Goal: Information Seeking & Learning: Learn about a topic

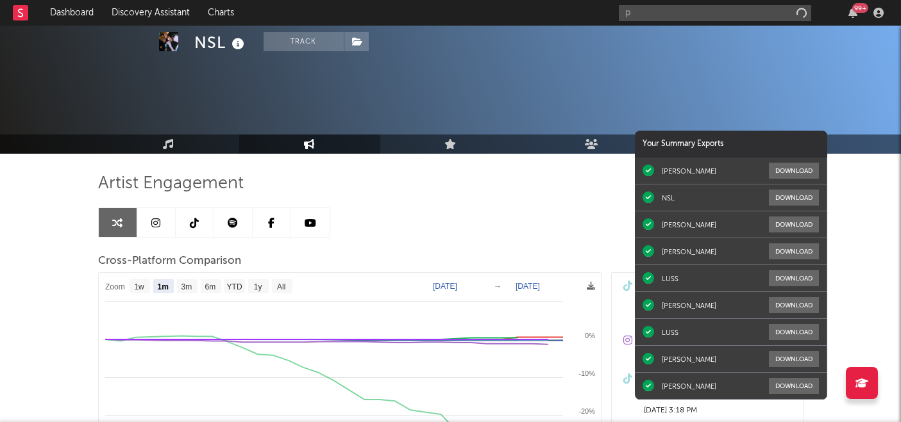
select select "1m"
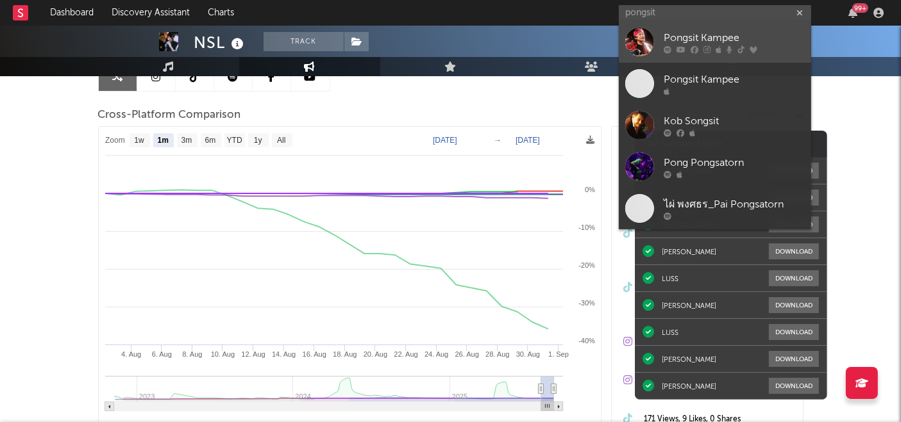
type input "pongsit"
click at [719, 38] on div "Pongsit Kampee" at bounding box center [733, 38] width 141 height 15
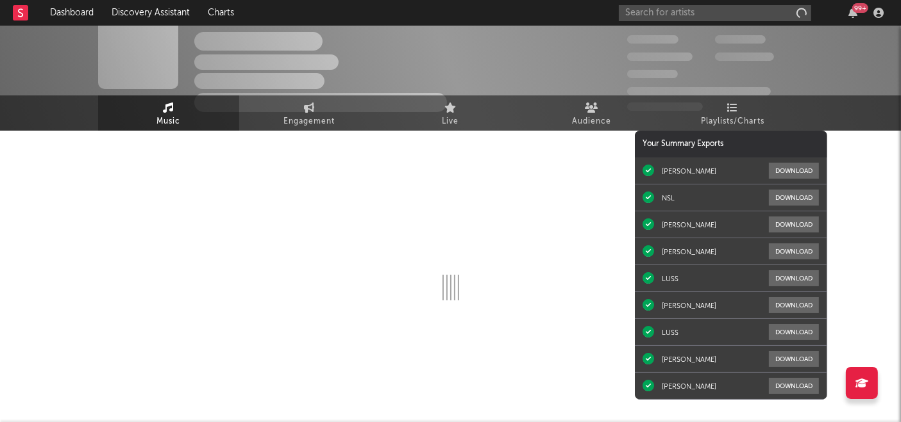
scroll to position [22, 0]
click at [317, 113] on link "Engagement" at bounding box center [309, 113] width 141 height 35
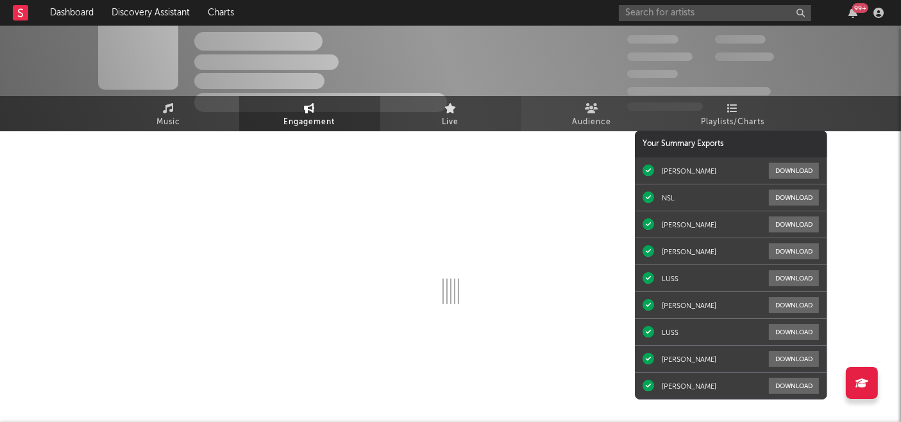
select select "1w"
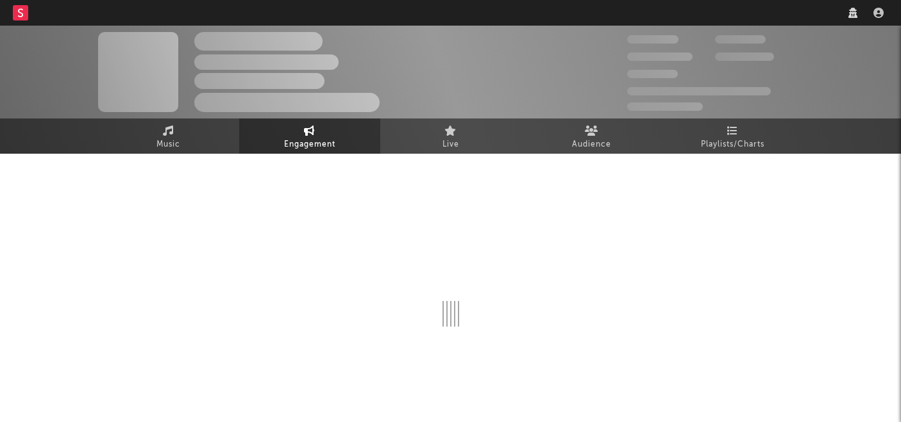
scroll to position [1, 0]
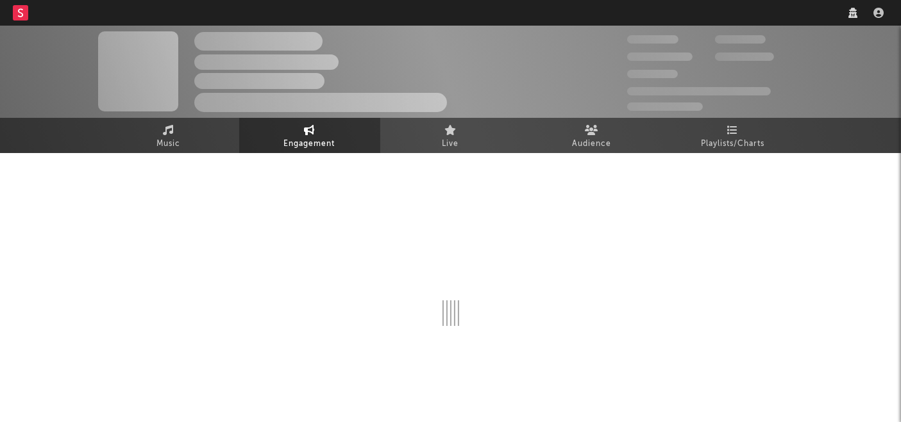
select select "1w"
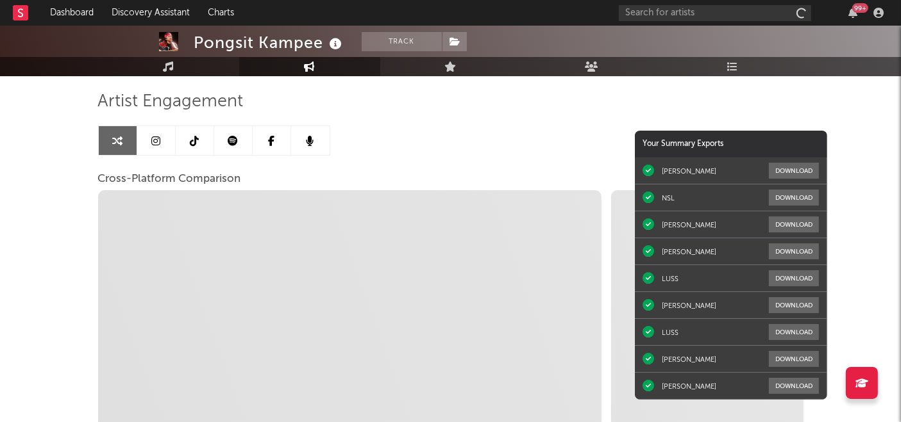
scroll to position [84, 0]
select select "1m"
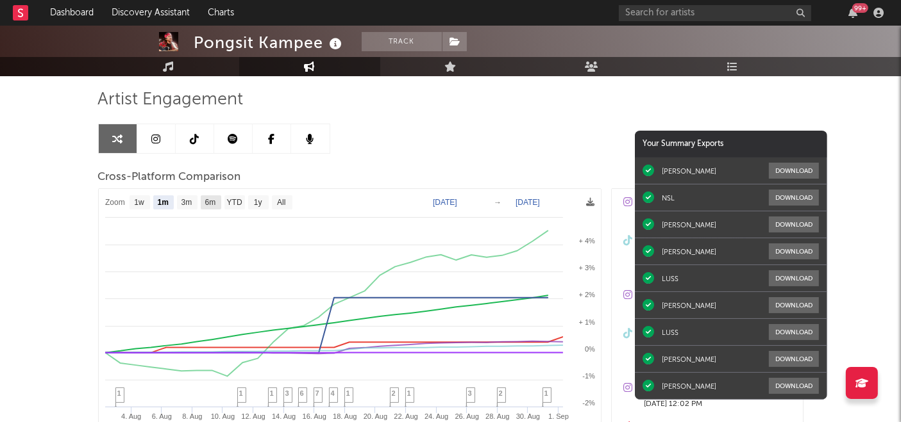
click at [212, 203] on text "6m" at bounding box center [209, 203] width 11 height 9
select select "6m"
type input "[DATE]"
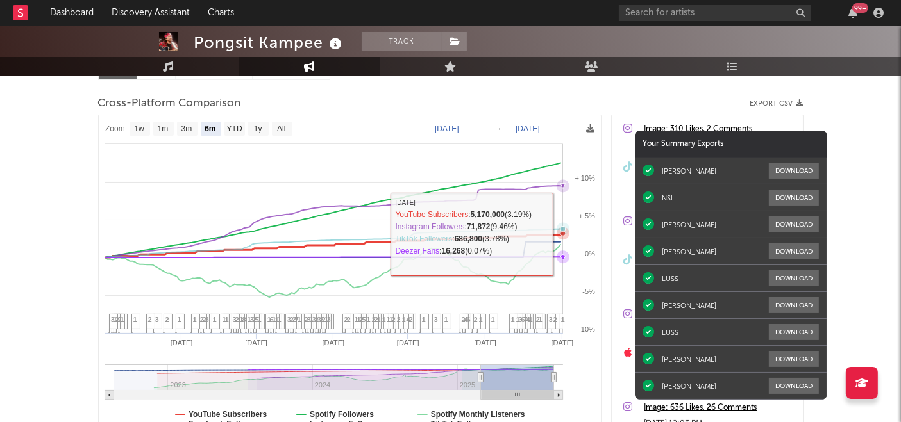
scroll to position [159, 0]
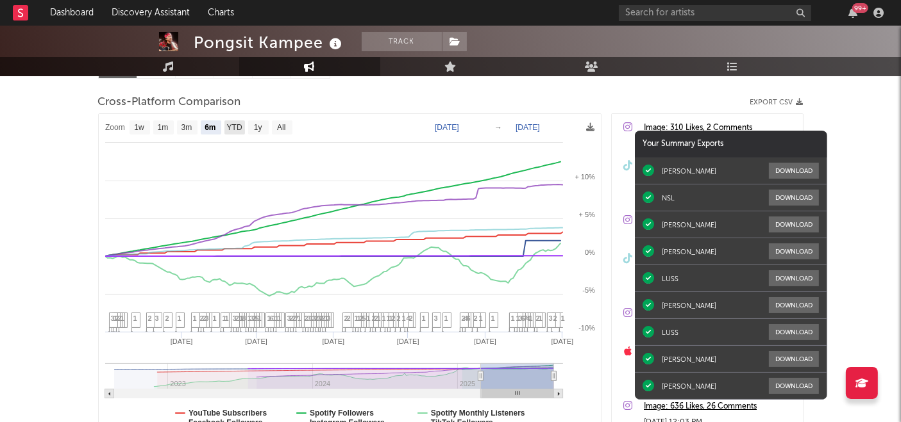
click at [228, 126] on text "YTD" at bounding box center [233, 128] width 15 height 9
select select "YTD"
type input "[DATE]"
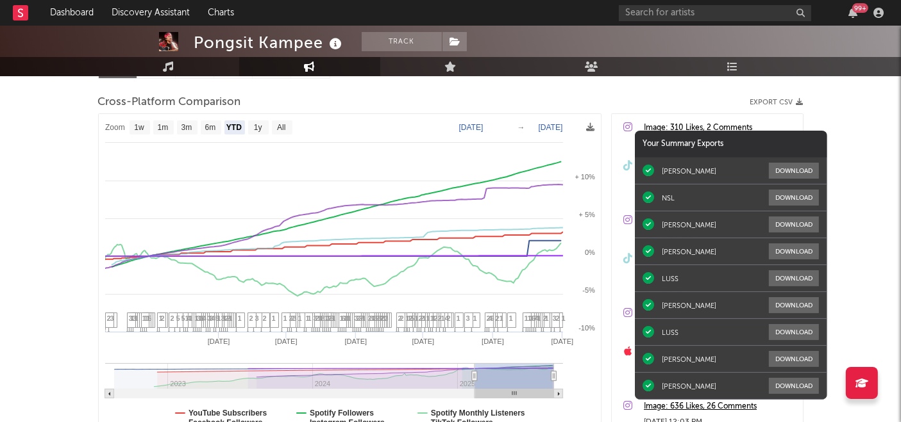
select select "1w"
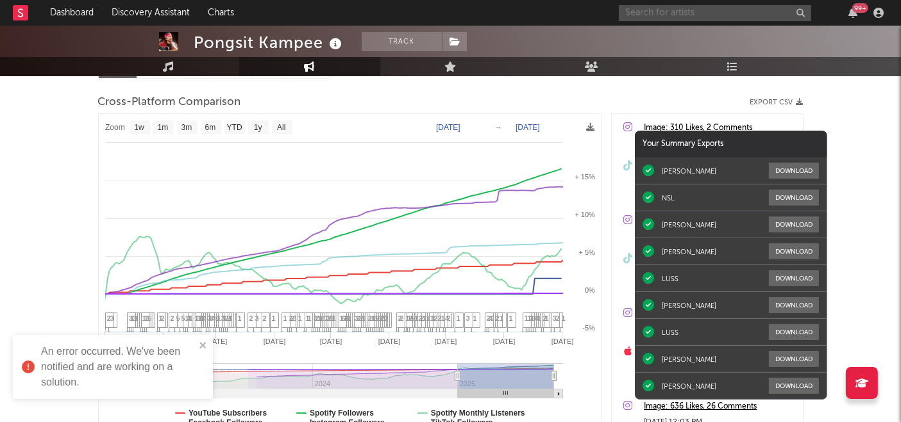
click at [724, 13] on input "text" at bounding box center [715, 13] width 192 height 16
type input "แ"
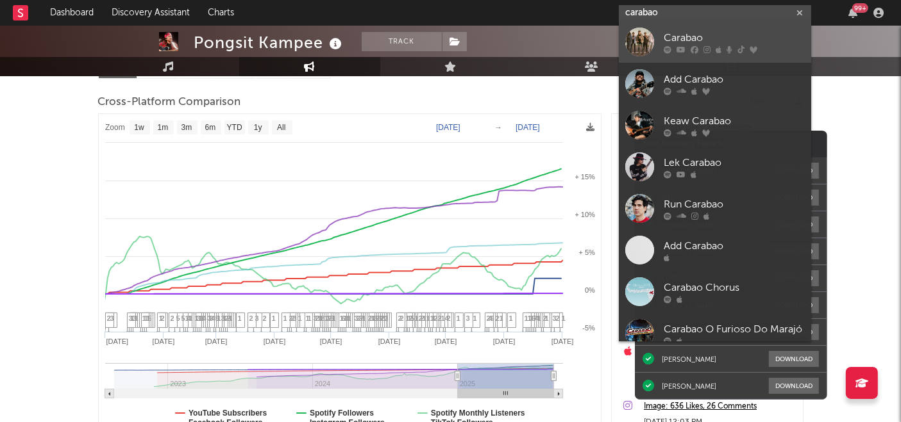
type input "carabao"
click at [692, 44] on div "Carabao" at bounding box center [733, 38] width 141 height 15
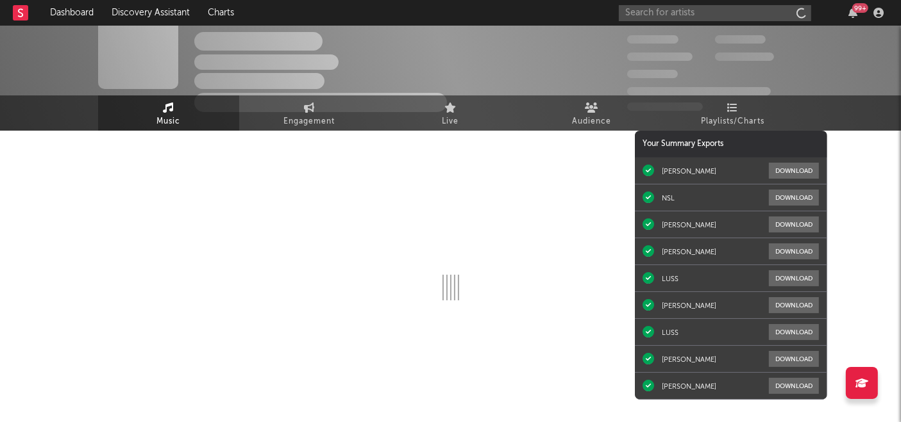
scroll to position [22, 0]
click at [308, 115] on span "Engagement" at bounding box center [309, 122] width 51 height 15
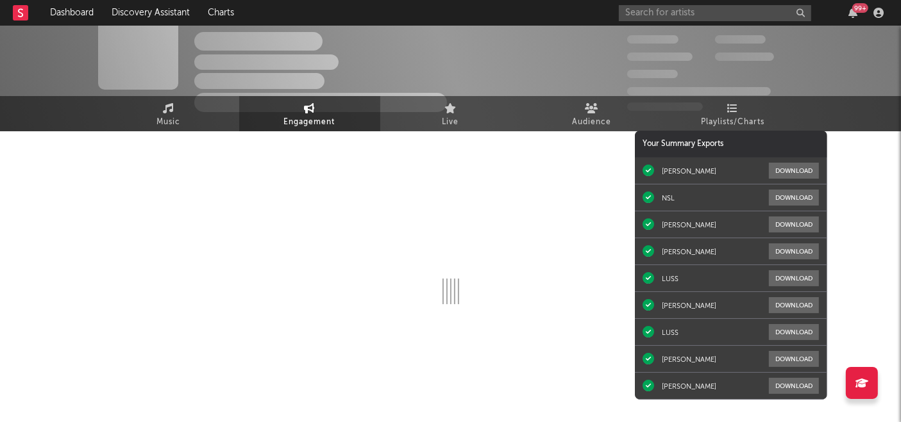
select select "1w"
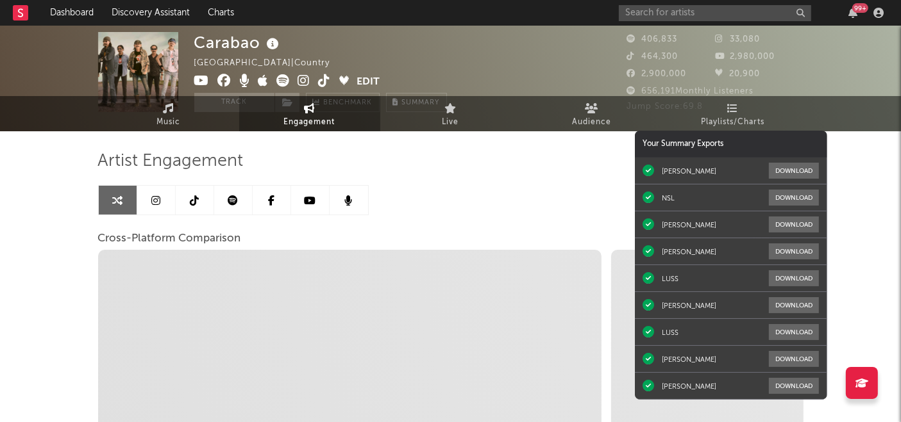
select select "1m"
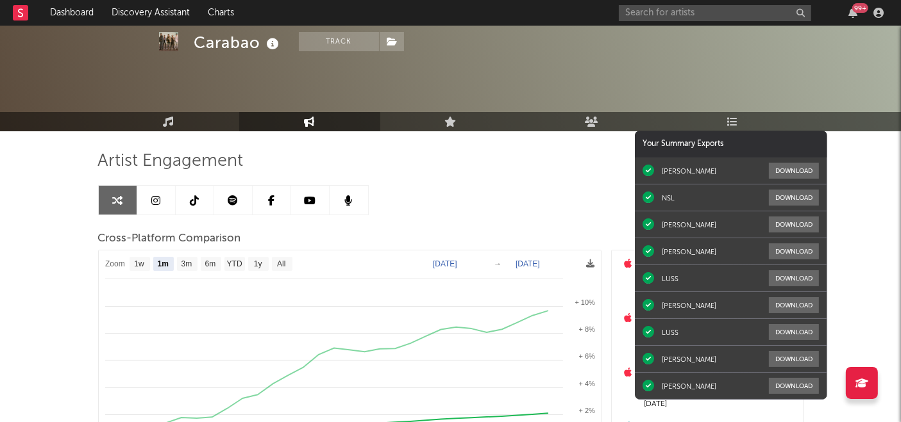
scroll to position [123, 0]
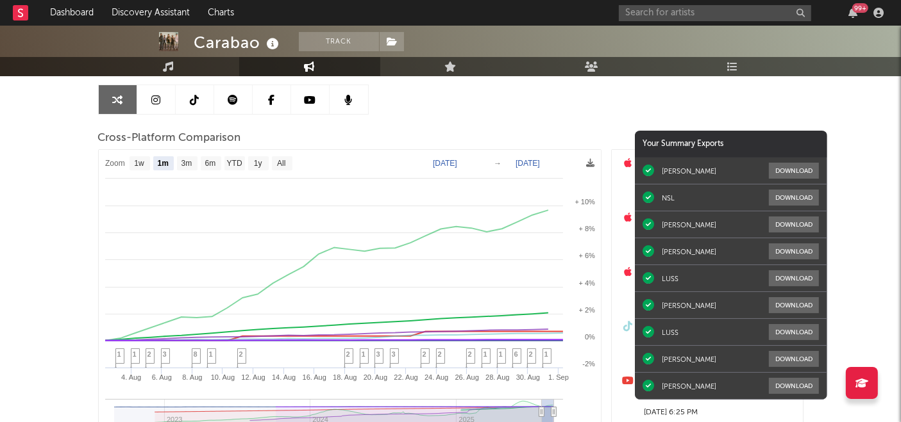
click at [231, 160] on text "YTD" at bounding box center [233, 164] width 15 height 9
select select "YTD"
type input "[DATE]"
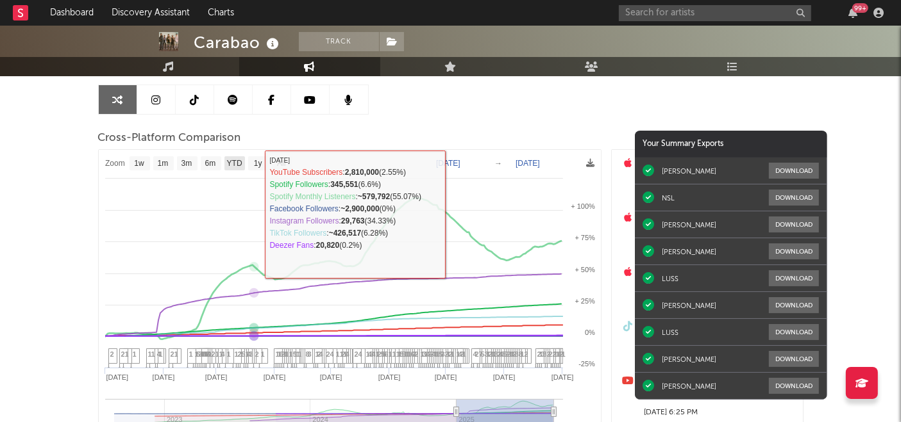
click at [231, 160] on text "YTD" at bounding box center [233, 164] width 15 height 9
select select "YTD"
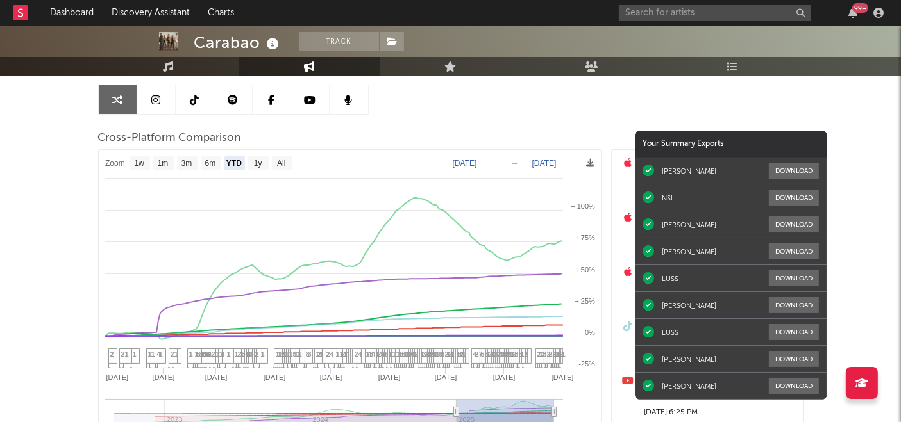
select select "1w"
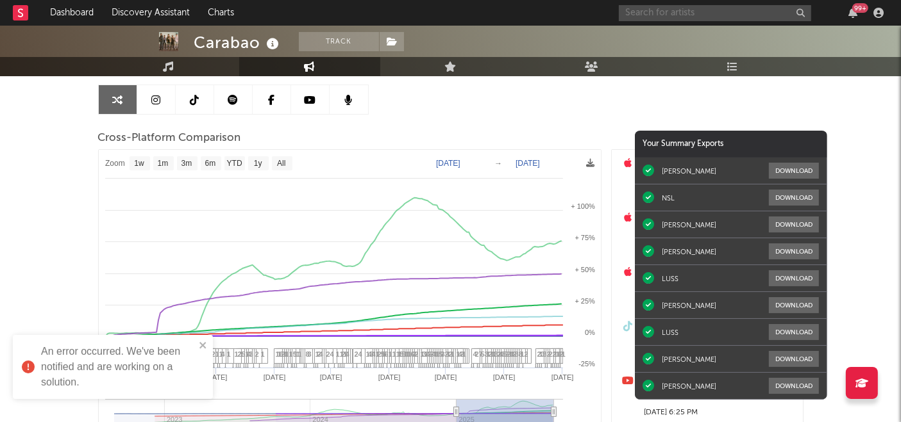
click at [736, 10] on input "text" at bounding box center [715, 13] width 192 height 16
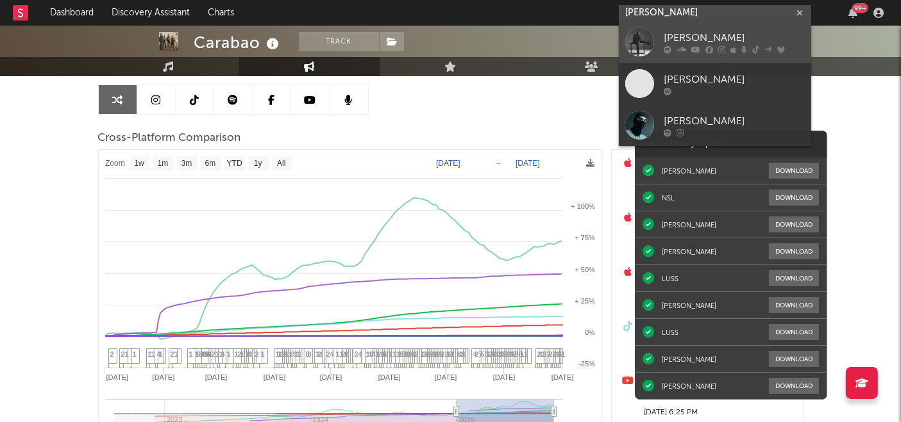
type input "[PERSON_NAME]"
click at [707, 33] on div "[PERSON_NAME]" at bounding box center [733, 38] width 141 height 15
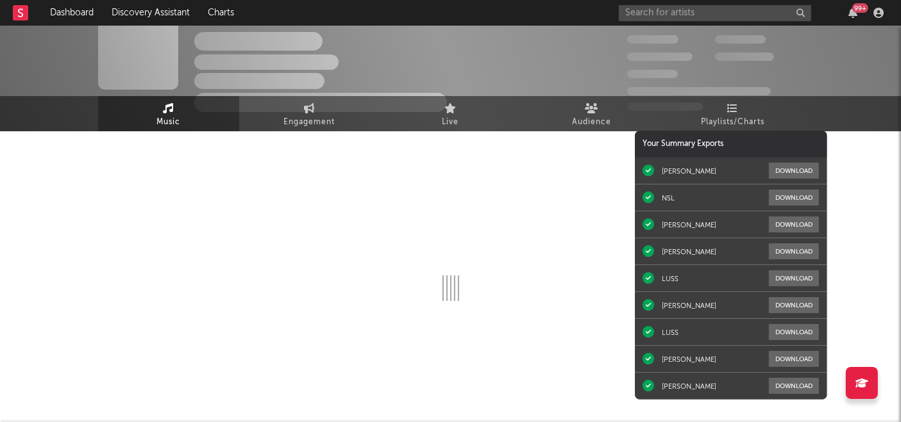
scroll to position [123, 0]
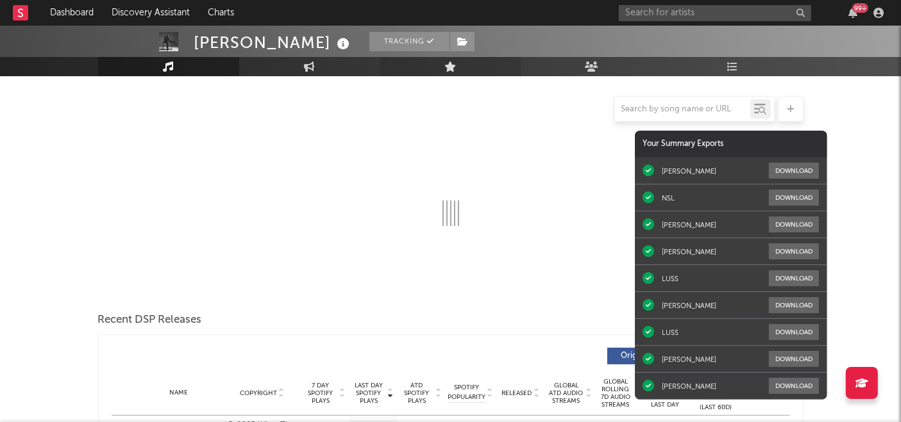
select select "6m"
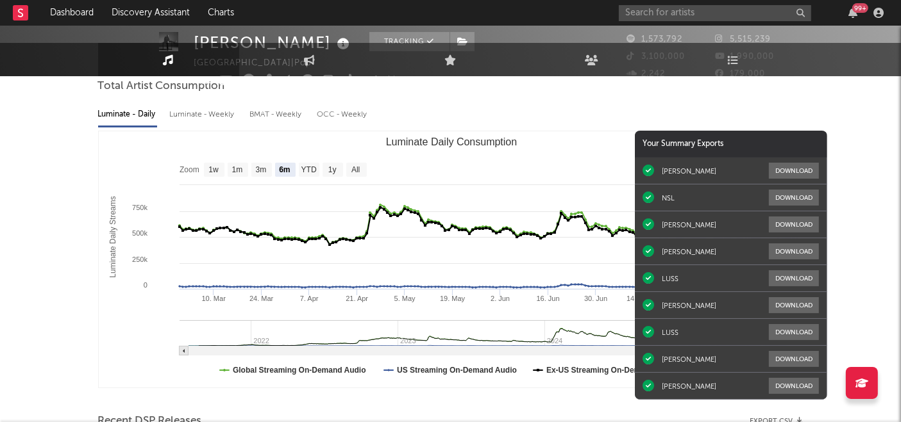
scroll to position [0, 0]
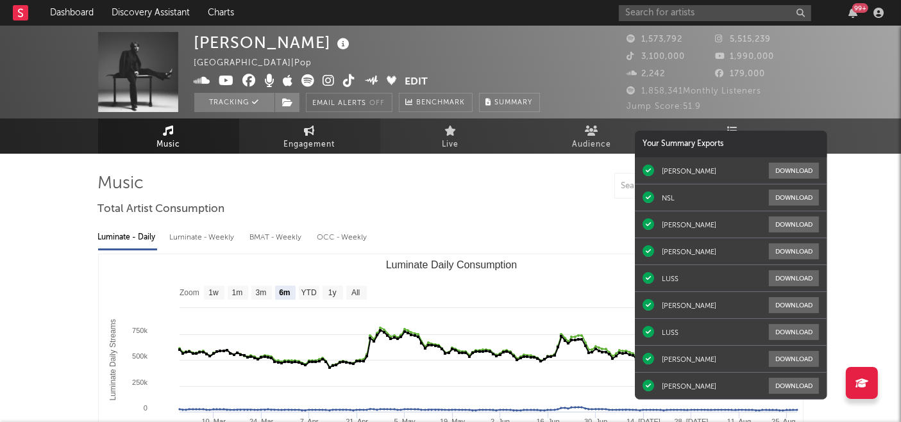
click at [320, 133] on link "Engagement" at bounding box center [309, 136] width 141 height 35
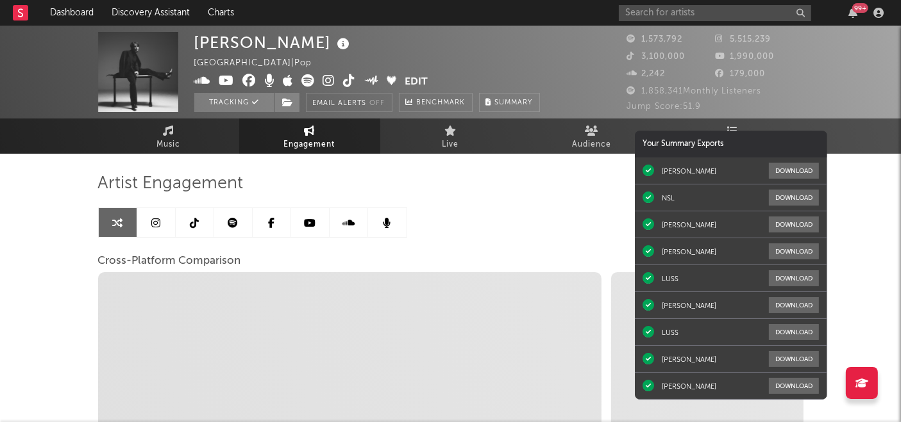
select select "1w"
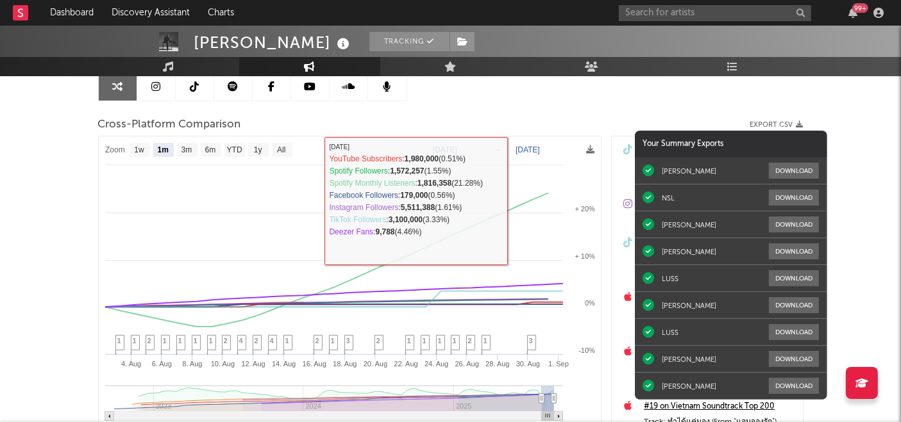
scroll to position [144, 0]
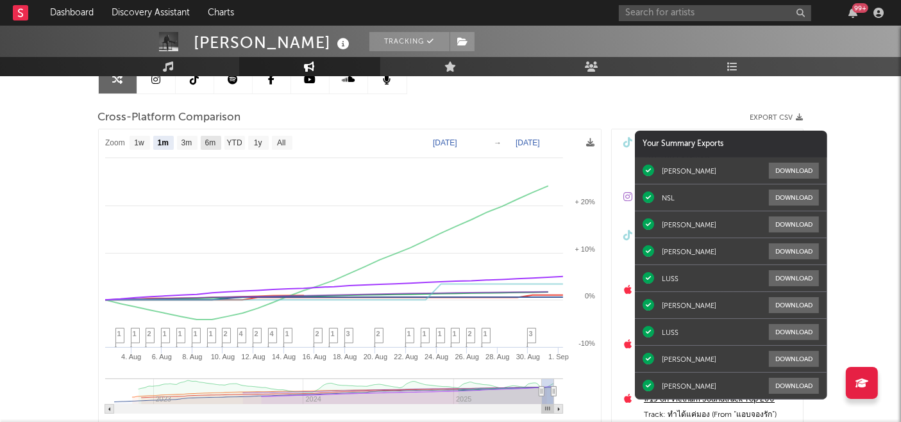
click at [212, 141] on text "6m" at bounding box center [209, 143] width 11 height 9
select select "6m"
type input "[DATE]"
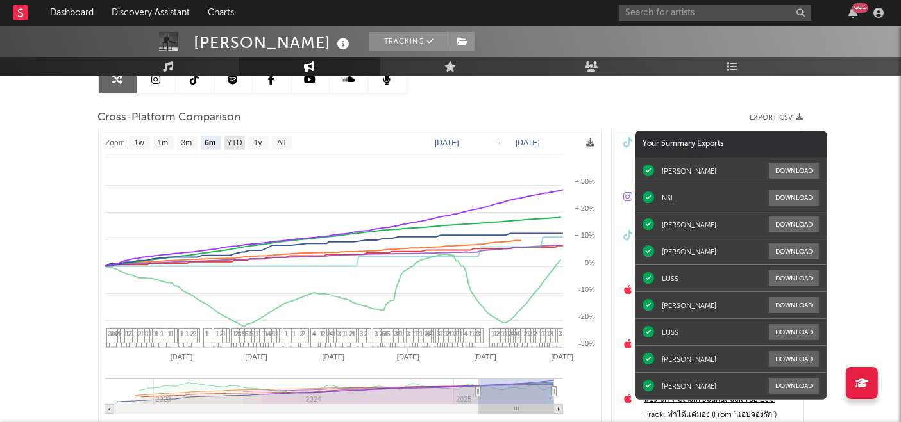
click at [236, 140] on text "YTD" at bounding box center [233, 143] width 15 height 9
select select "YTD"
type input "[DATE]"
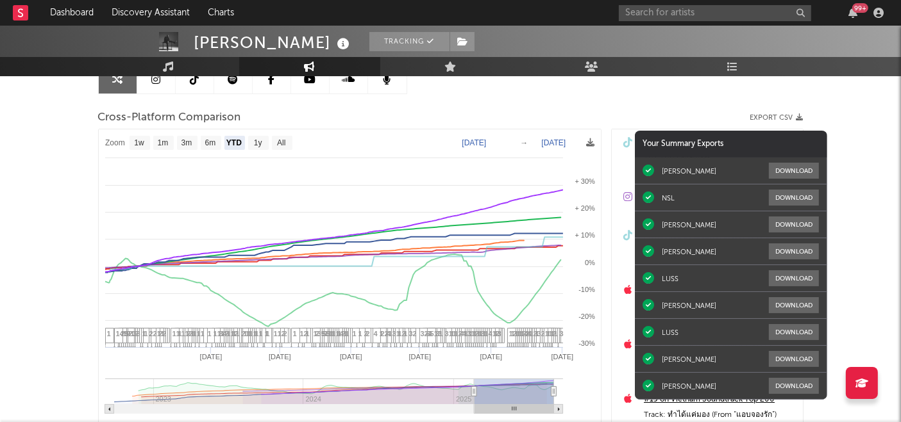
select select "1w"
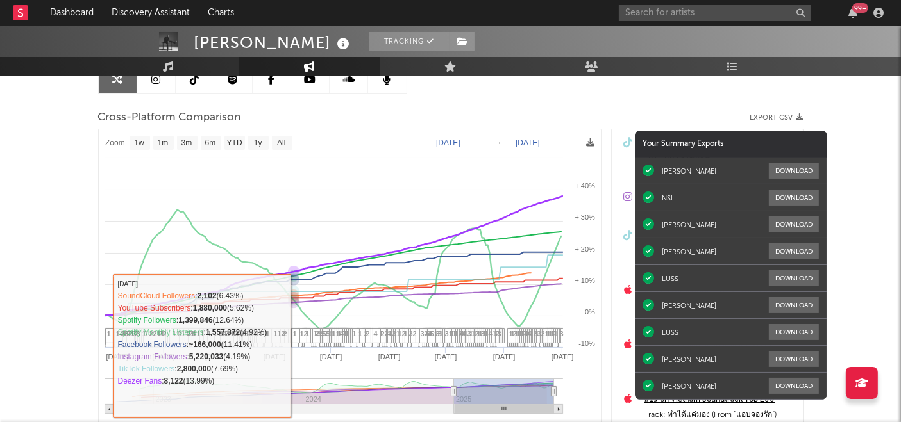
click at [269, 332] on span "1" at bounding box center [268, 334] width 4 height 8
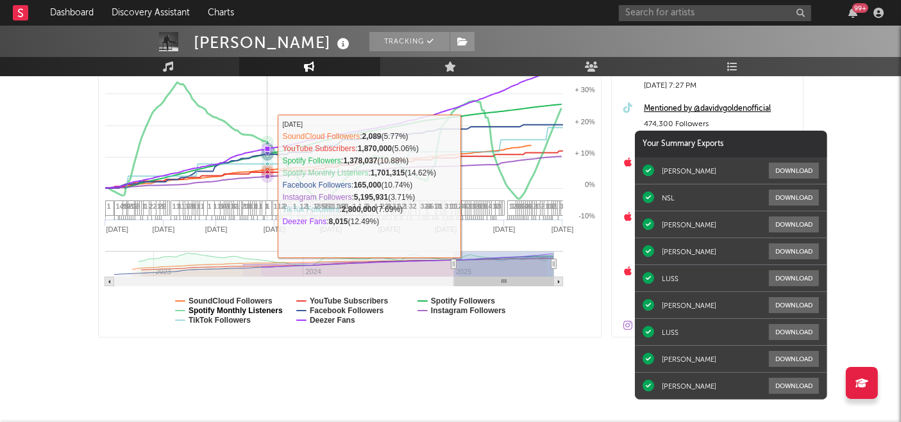
scroll to position [272, 0]
click at [214, 296] on text "SoundCloud Followers" at bounding box center [230, 300] width 84 height 9
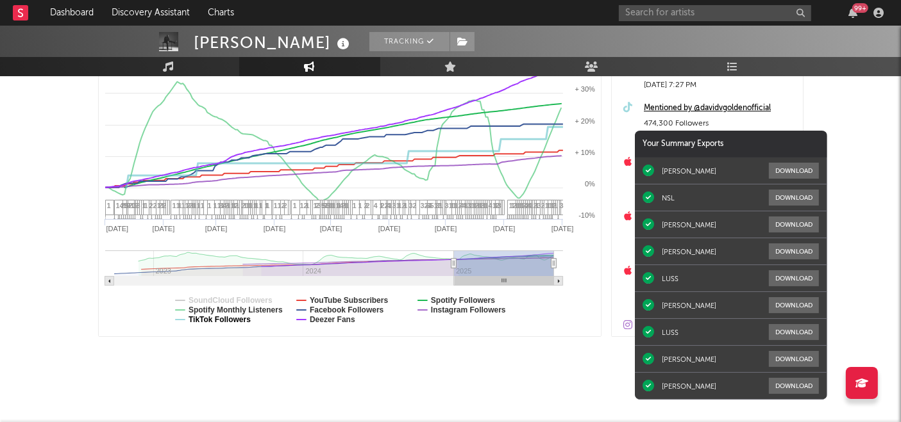
select select "1w"
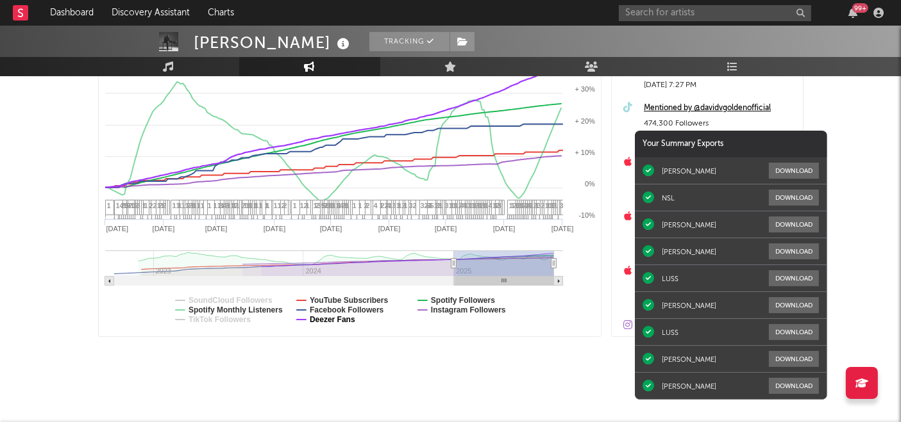
select select "1w"
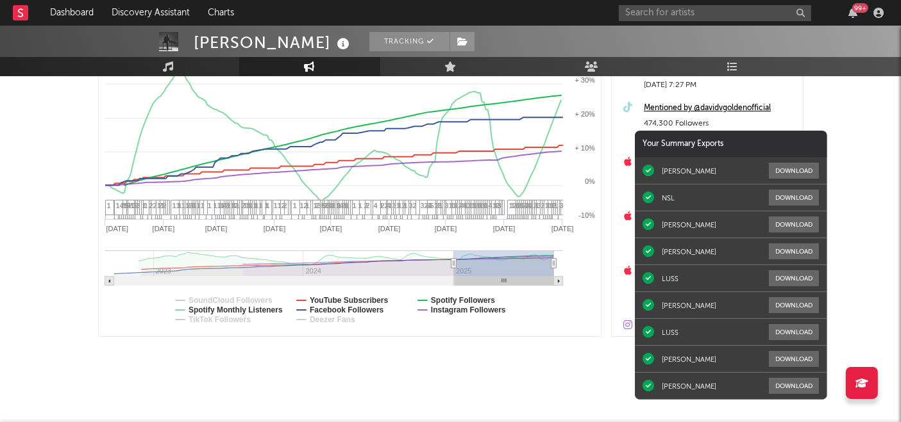
select select "1w"
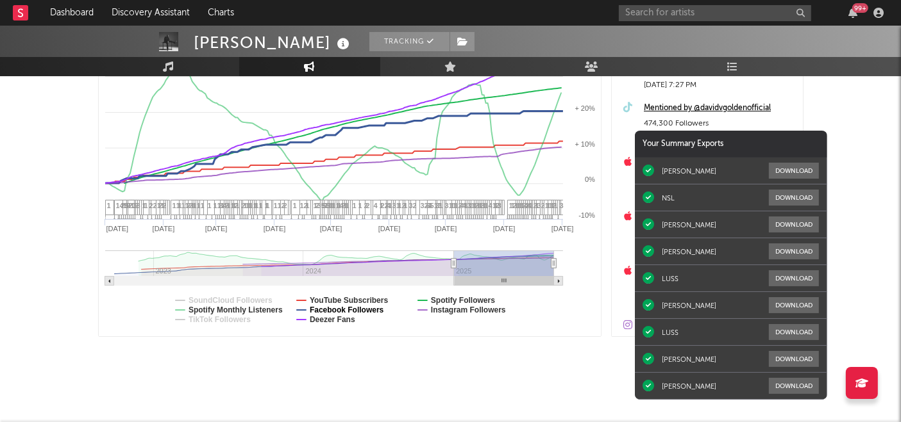
select select "1w"
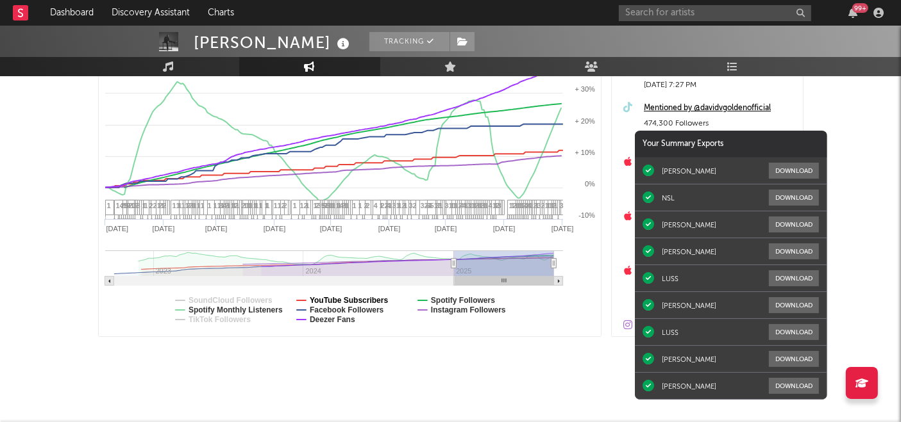
click at [343, 297] on text "YouTube Subscribers" at bounding box center [348, 300] width 79 height 9
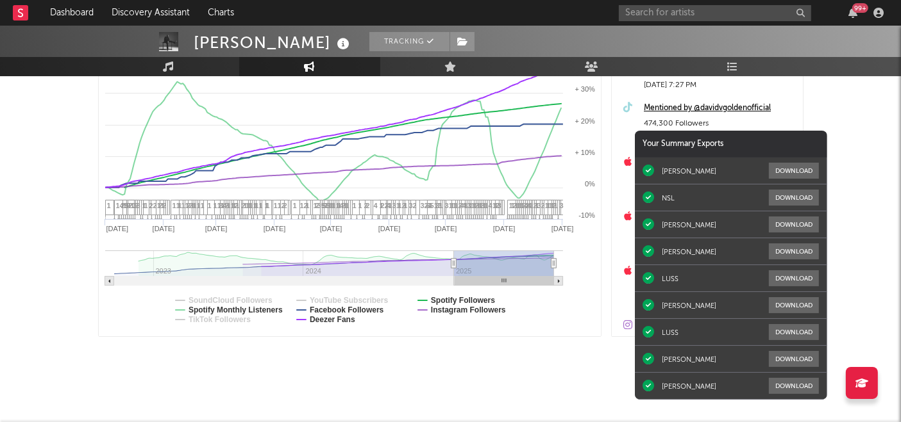
select select "1w"
click at [361, 306] on text "Facebook Followers" at bounding box center [346, 310] width 74 height 9
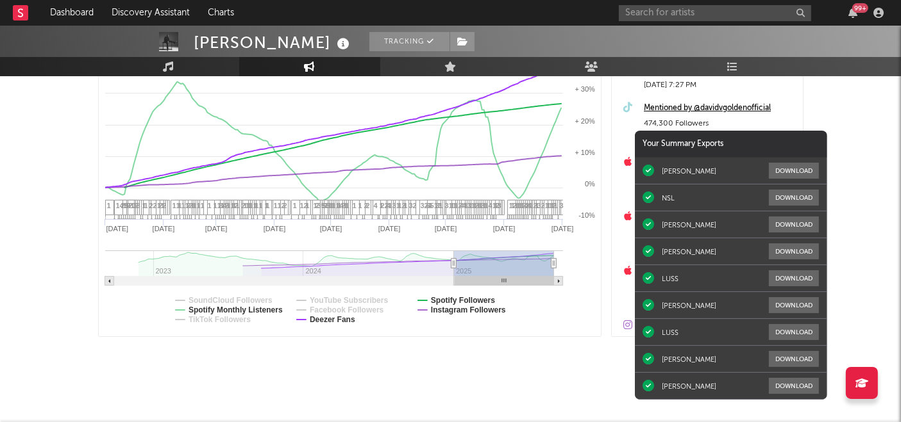
select select "1w"
click at [342, 317] on text "Deezer Fans" at bounding box center [332, 319] width 46 height 9
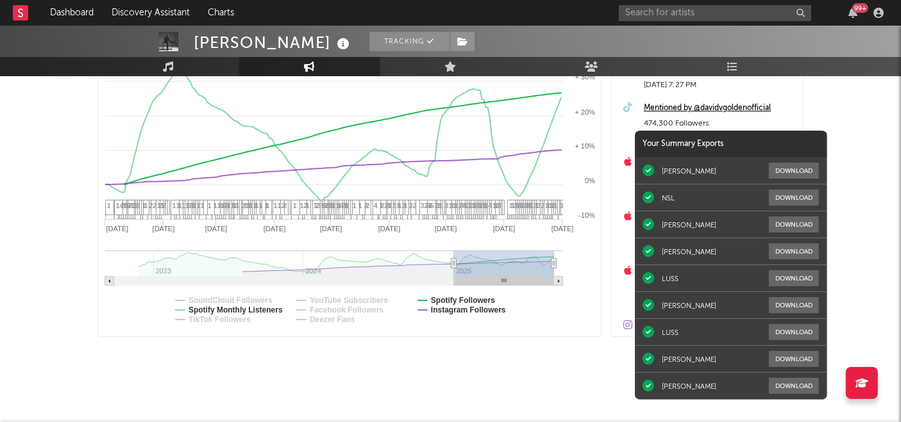
select select "1w"
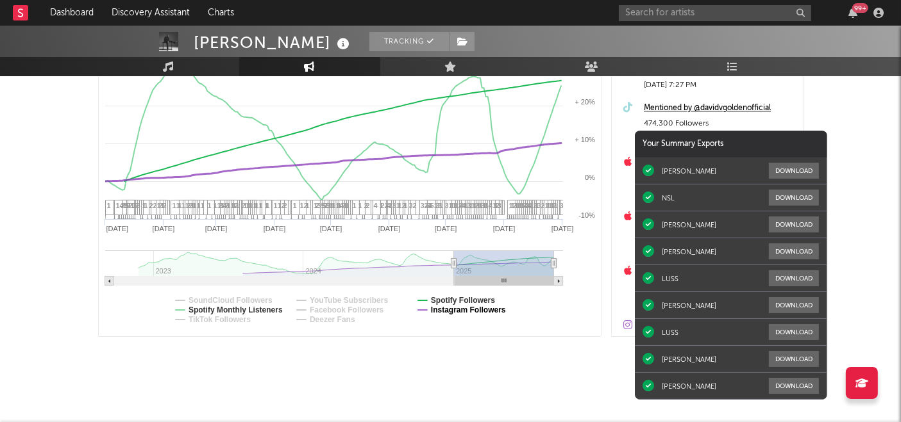
click at [458, 306] on text "Instagram Followers" at bounding box center [467, 310] width 75 height 9
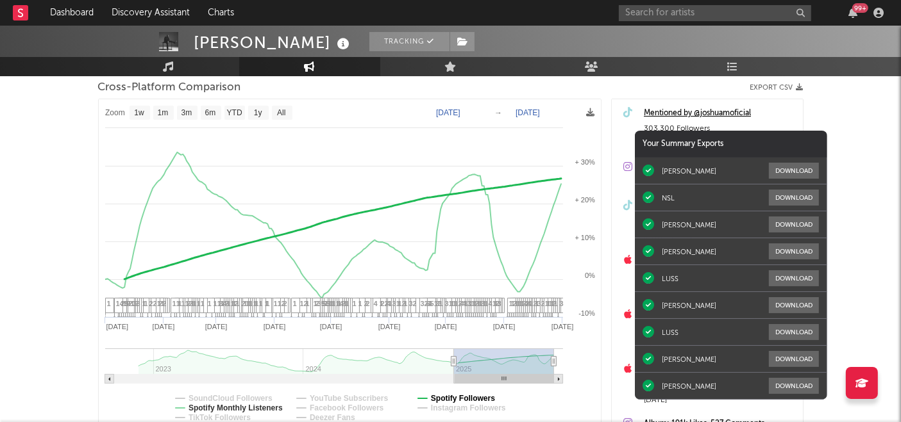
scroll to position [173, 0]
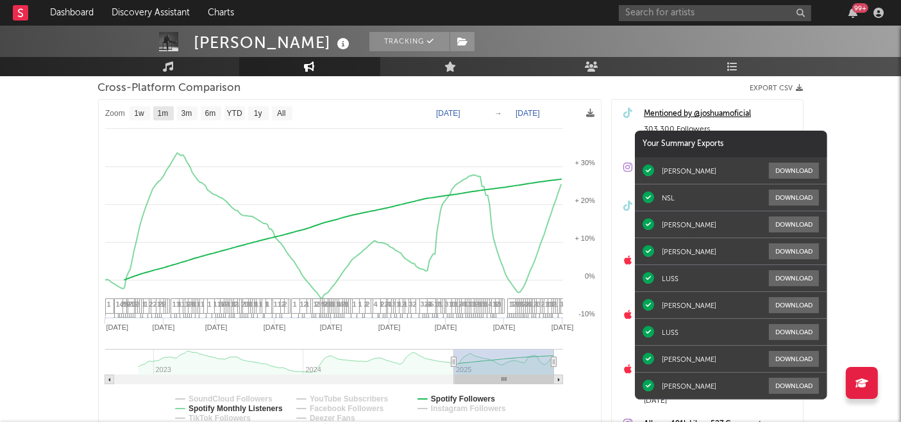
click at [163, 112] on text "1m" at bounding box center [162, 114] width 11 height 9
select select "1m"
type input "[DATE]"
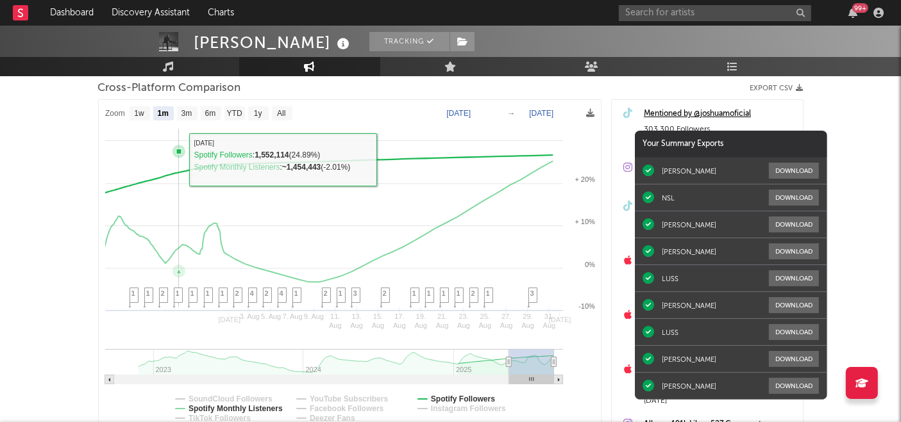
select select "1m"
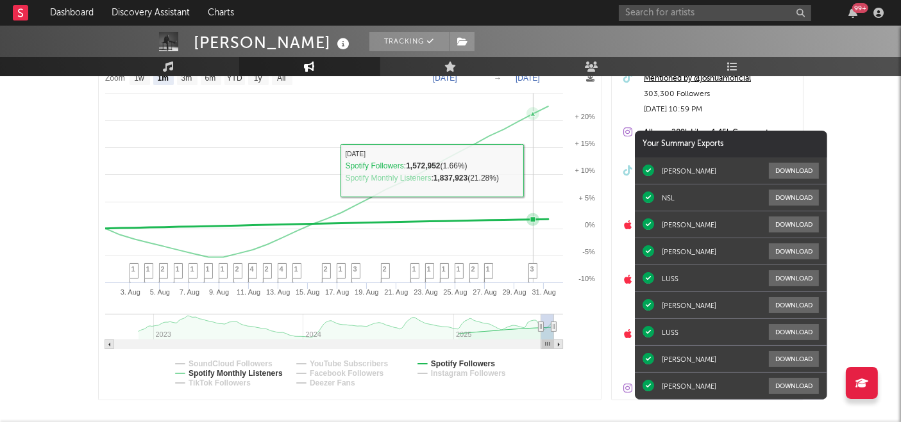
scroll to position [196, 0]
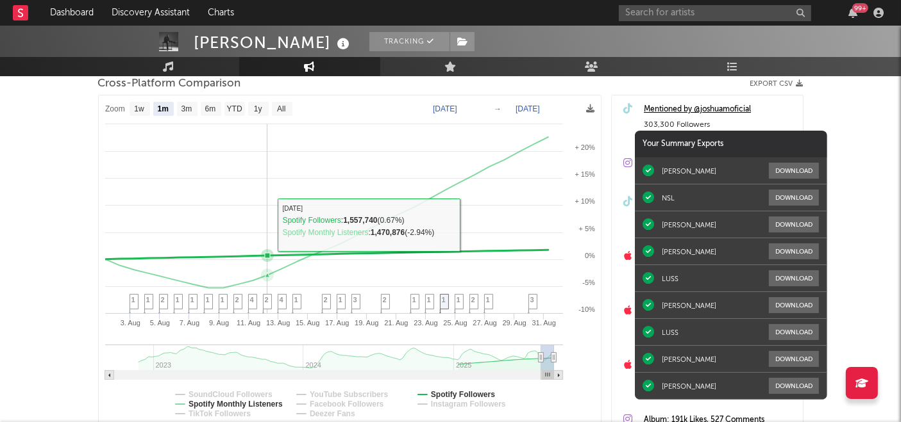
scroll to position [178, 0]
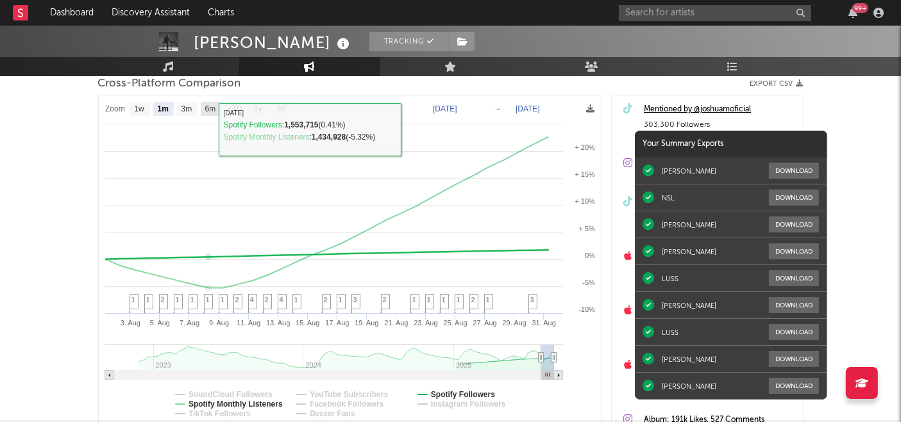
click at [208, 113] on text "6m" at bounding box center [209, 109] width 11 height 9
select select "6m"
type input "[DATE]"
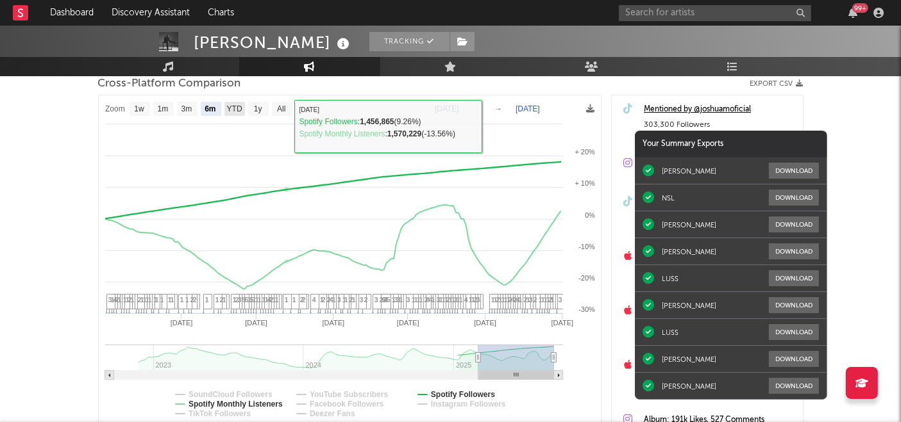
click at [237, 106] on text "YTD" at bounding box center [233, 109] width 15 height 9
select select "YTD"
type input "[DATE]"
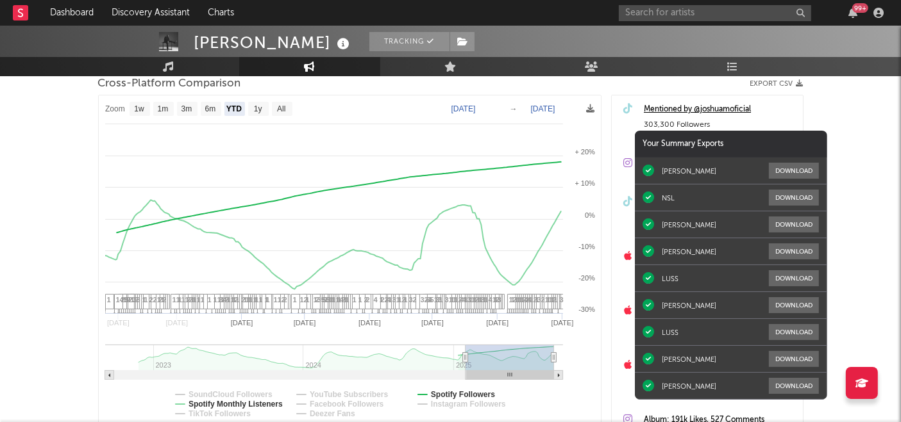
select select "1w"
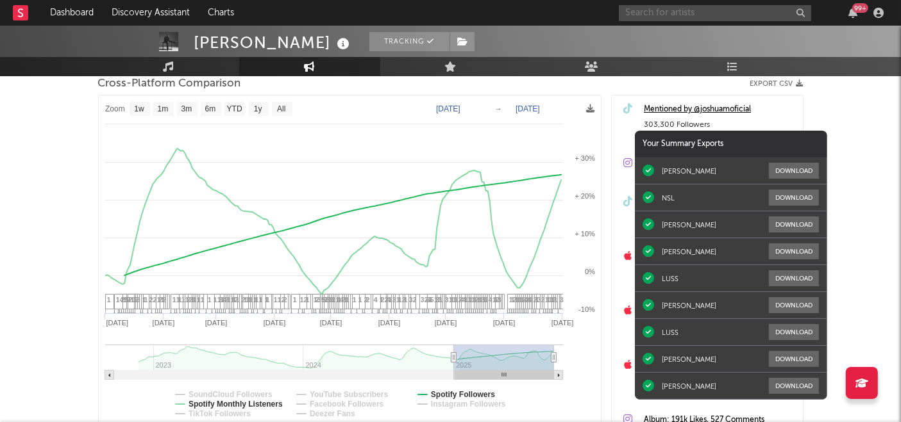
click at [699, 19] on input "text" at bounding box center [715, 13] width 192 height 16
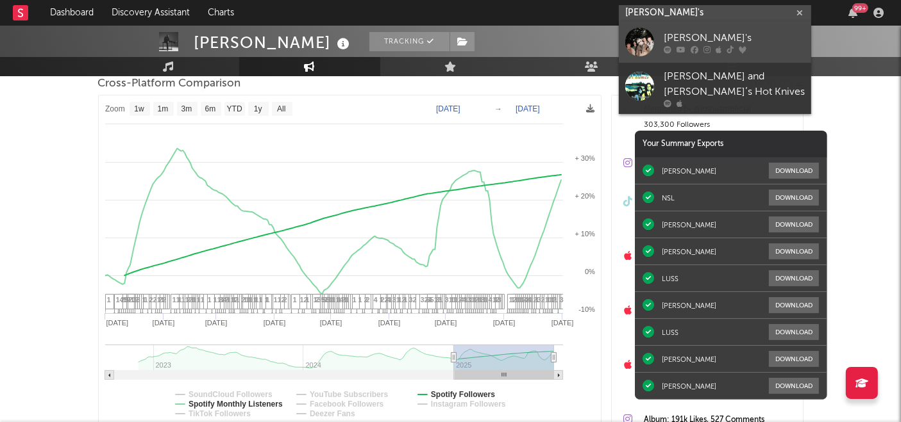
type input "ayla's"
click at [690, 30] on link "[PERSON_NAME]'s" at bounding box center [715, 42] width 192 height 42
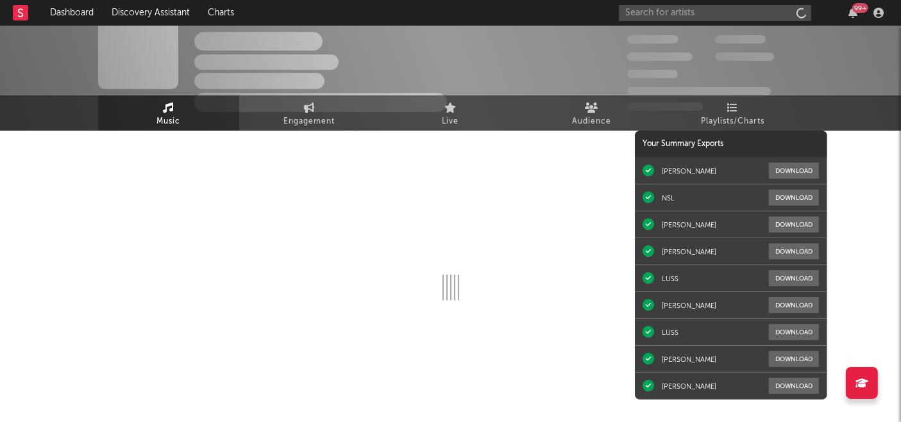
scroll to position [22, 0]
click at [302, 120] on span "Engagement" at bounding box center [309, 122] width 51 height 15
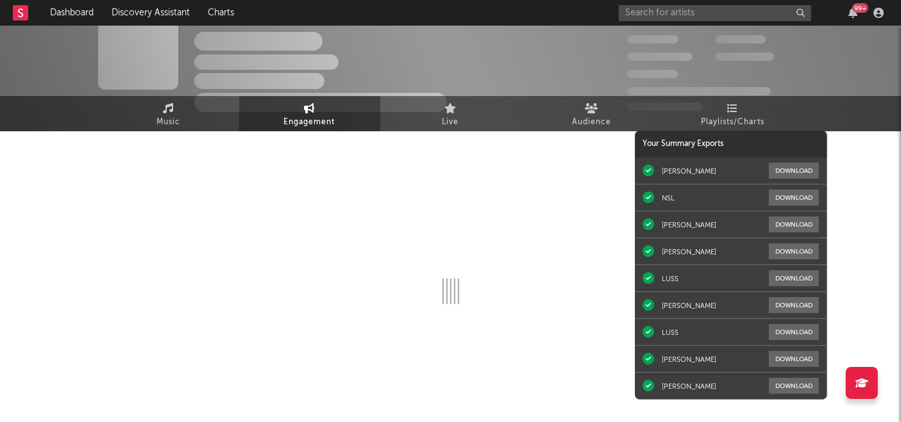
select select "1w"
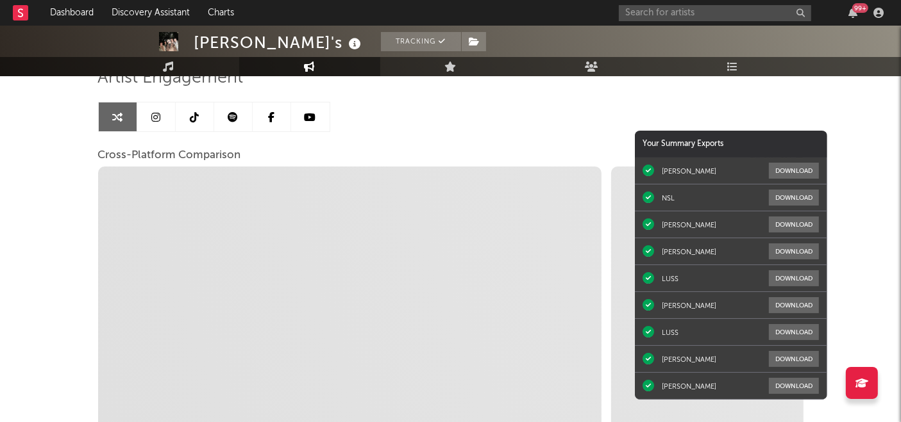
scroll to position [110, 0]
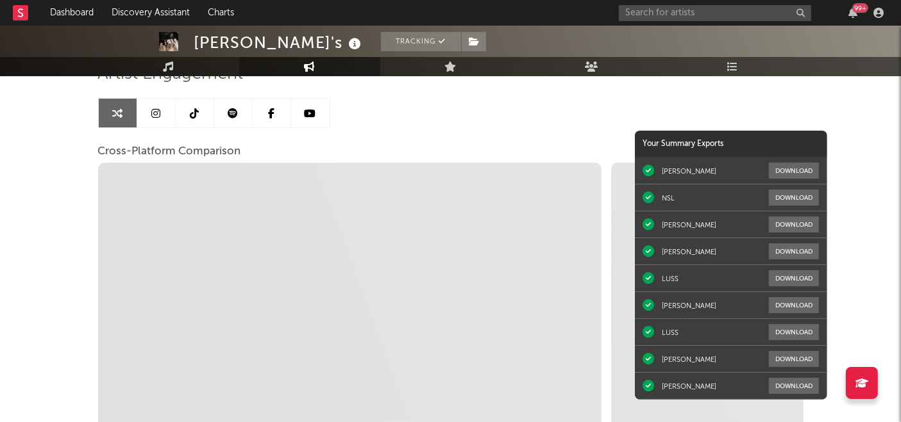
select select "1m"
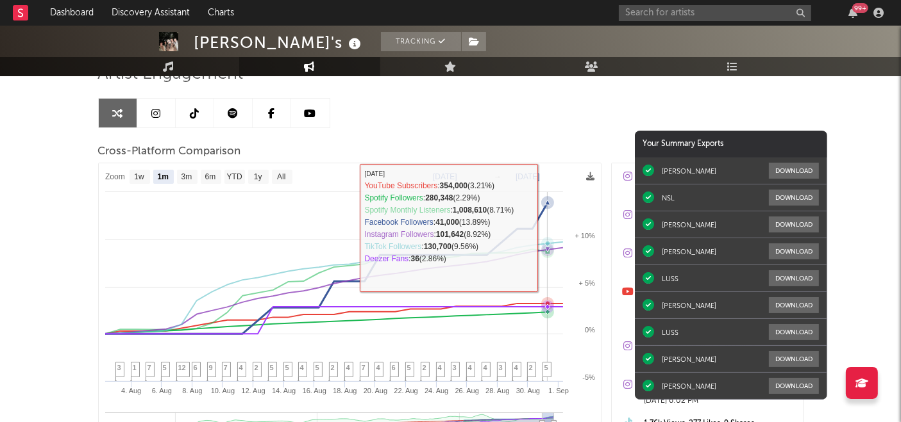
select select "1m"
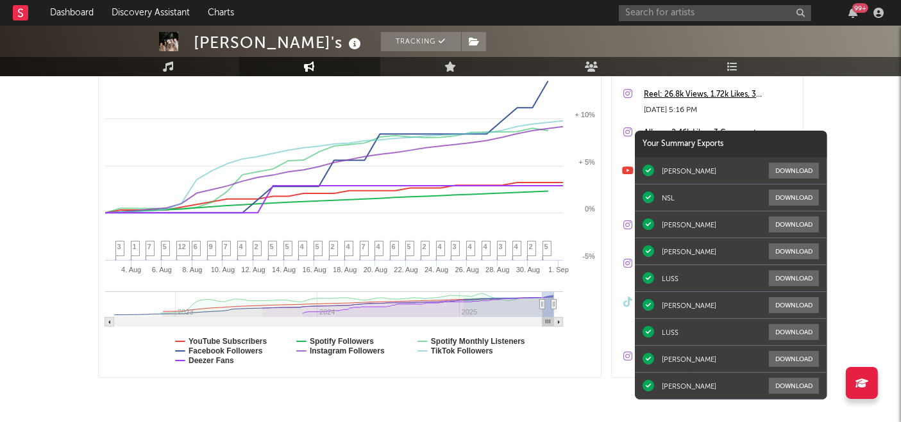
scroll to position [232, 0]
click at [249, 339] on text "YouTube Subscribers" at bounding box center [227, 340] width 79 height 9
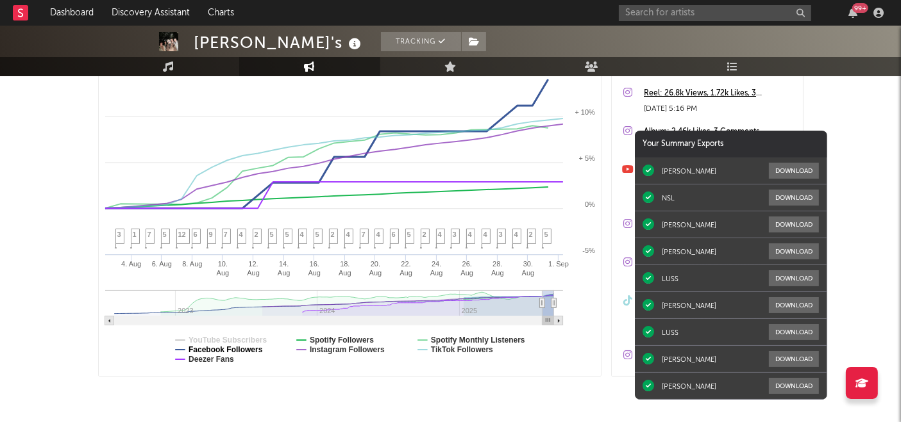
select select "1m"
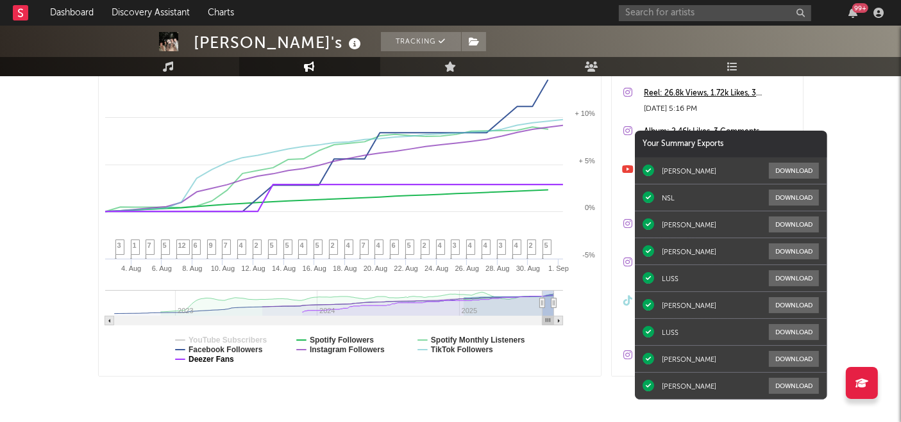
click at [226, 355] on text "Deezer Fans" at bounding box center [211, 359] width 46 height 9
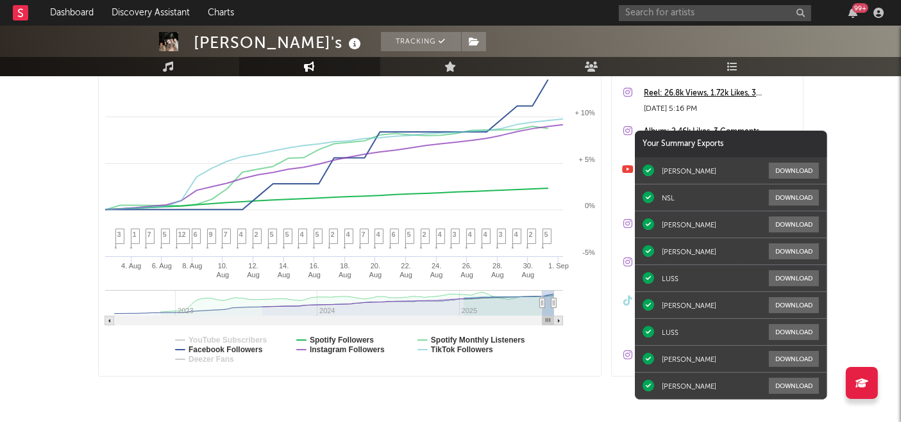
select select "1m"
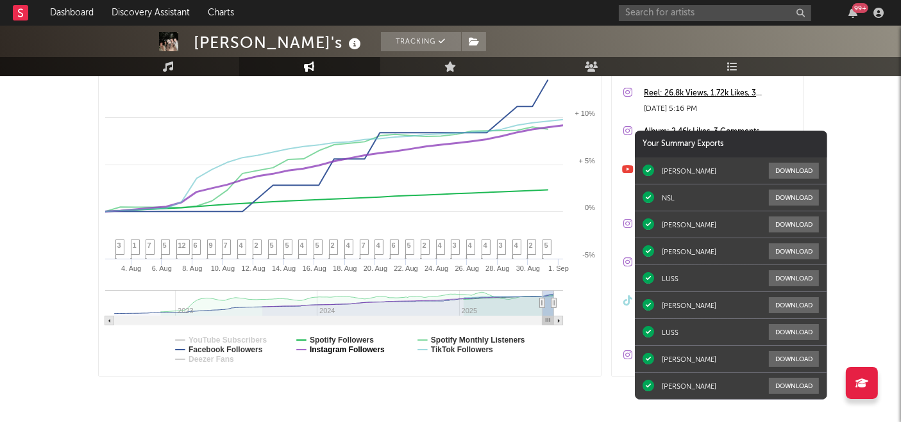
click at [356, 347] on text "Instagram Followers" at bounding box center [346, 350] width 75 height 9
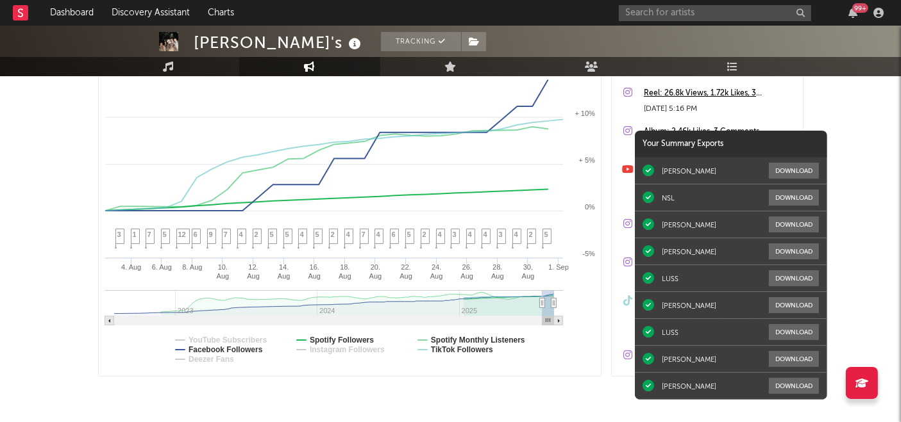
select select "1m"
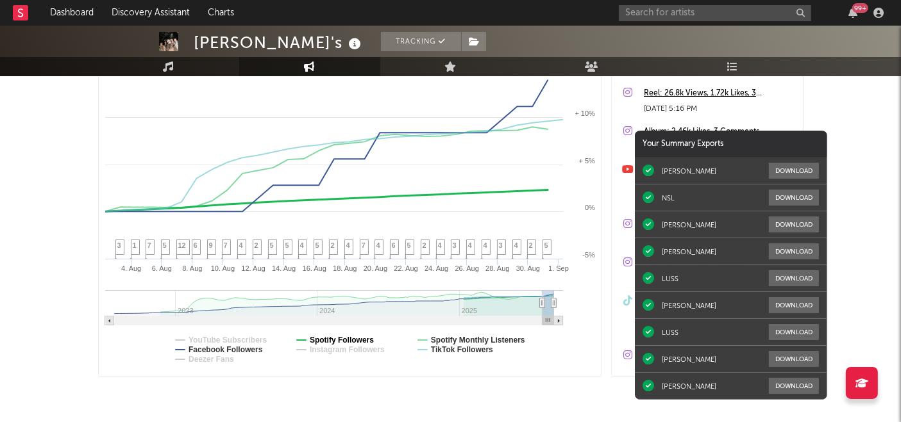
click at [353, 336] on text "Spotify Followers" at bounding box center [341, 340] width 64 height 9
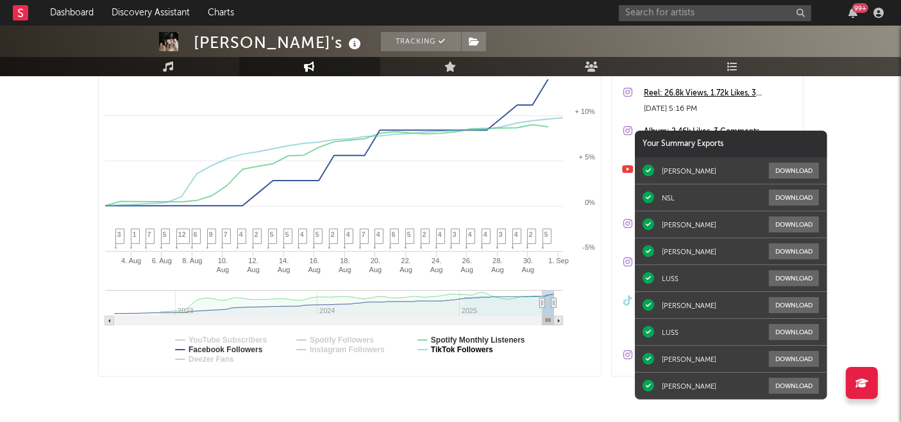
select select "1m"
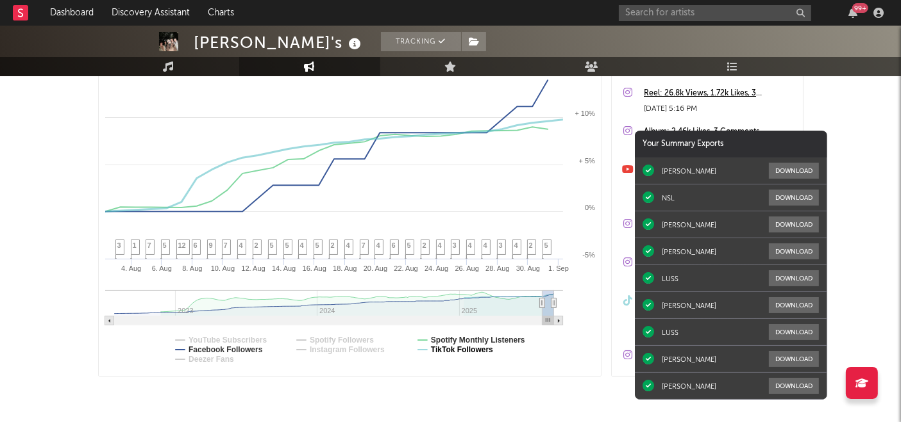
click at [462, 349] on text "TikTok Followers" at bounding box center [461, 350] width 62 height 9
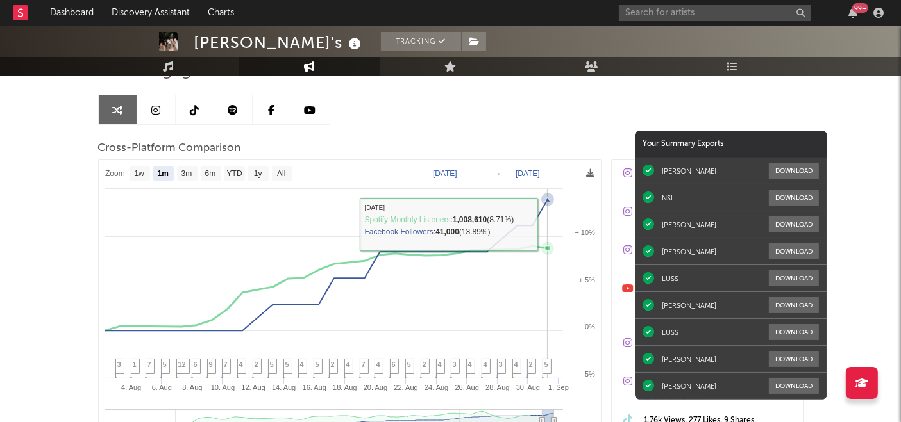
scroll to position [106, 0]
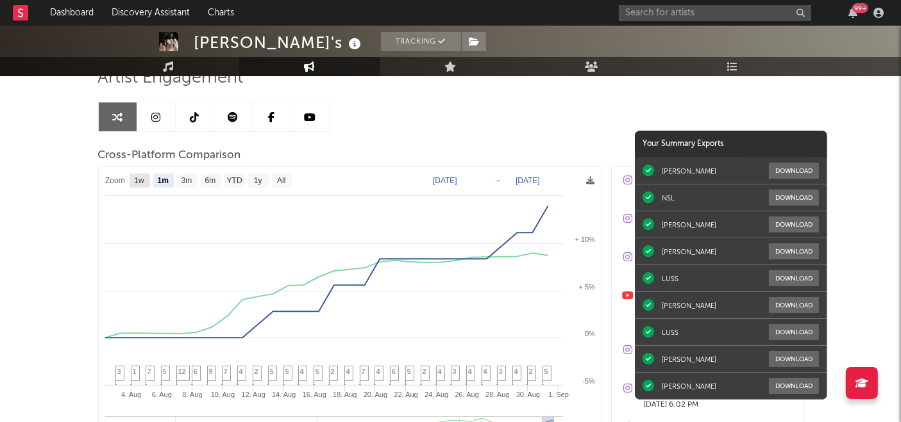
click at [140, 185] on text "1w" at bounding box center [139, 181] width 10 height 9
select select "1w"
type input "2025-08-26"
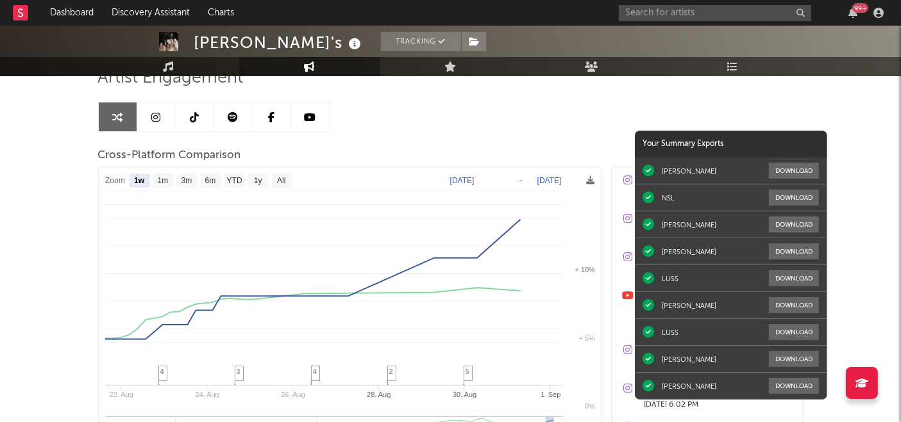
select select "1w"
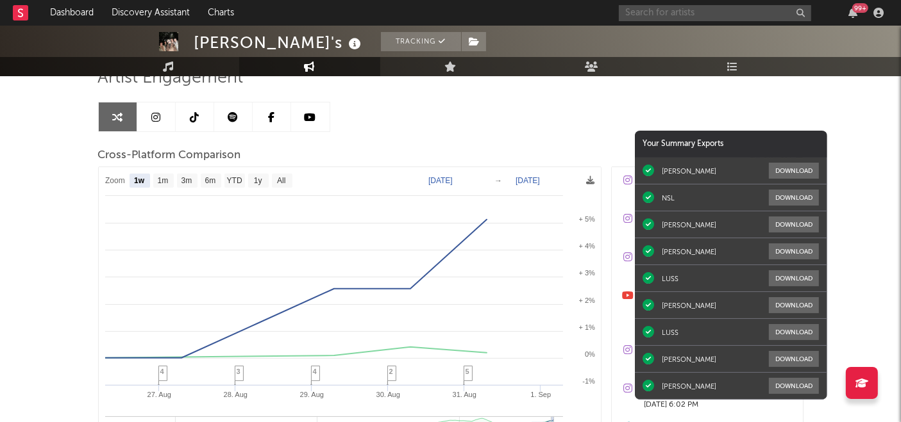
click at [700, 8] on input "text" at bounding box center [715, 13] width 192 height 16
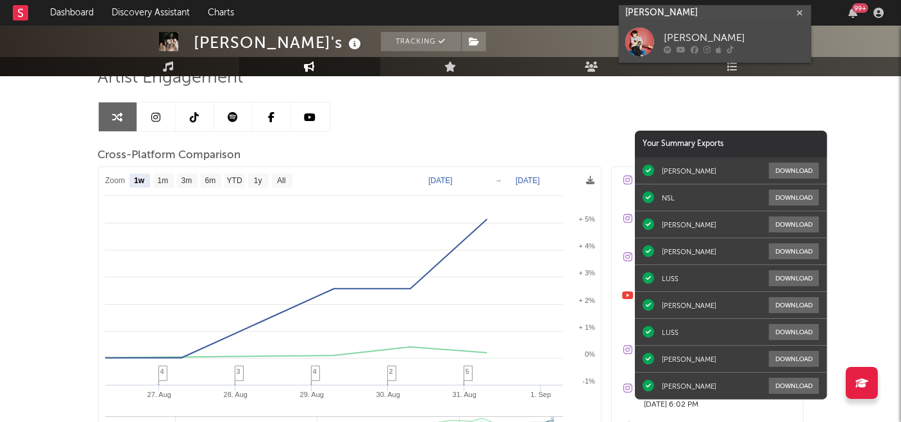
type input "john nattachot"
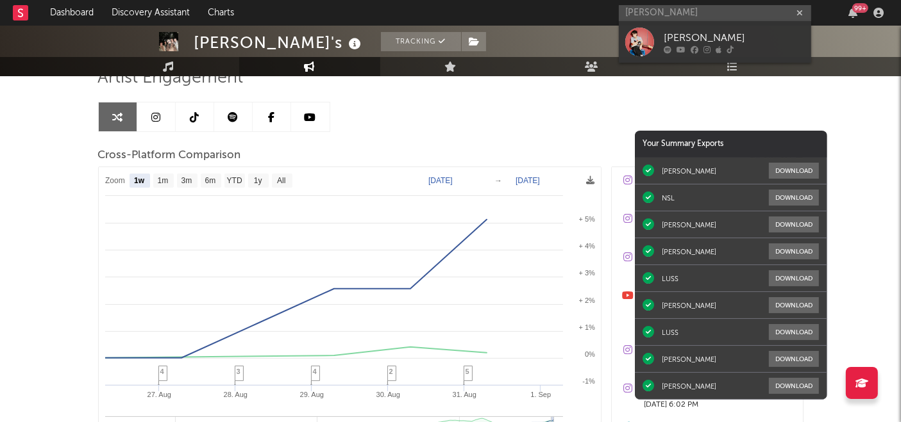
click at [681, 34] on div "[PERSON_NAME]" at bounding box center [733, 38] width 141 height 15
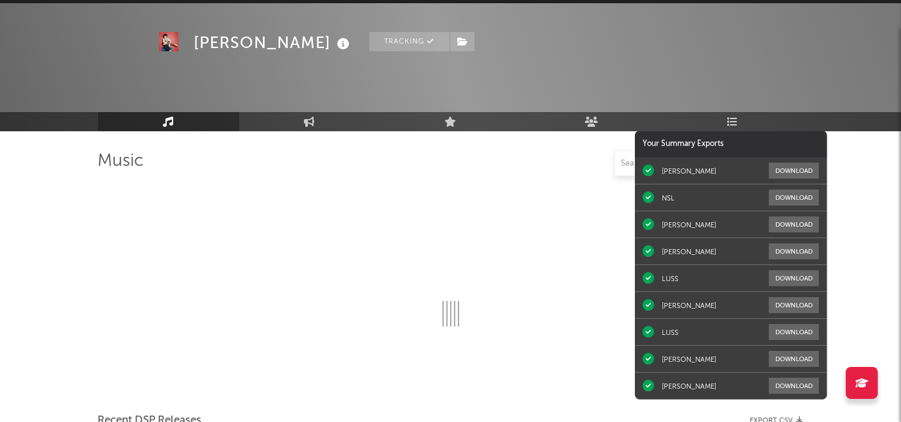
scroll to position [106, 0]
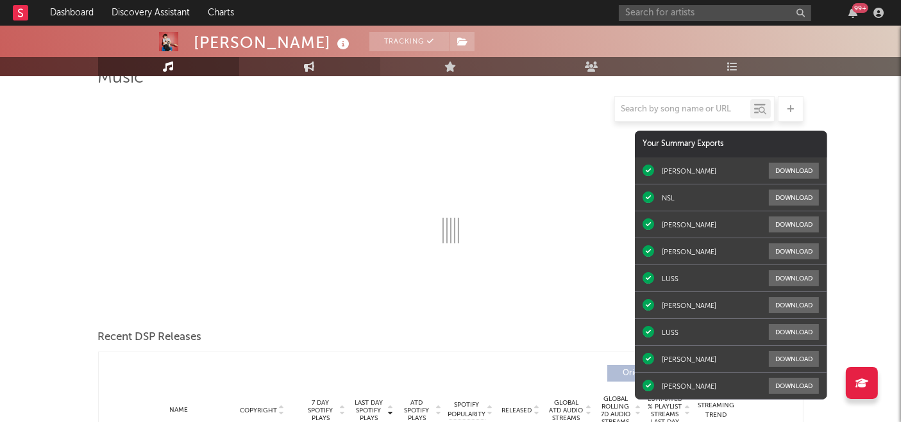
click at [306, 72] on link "Engagement" at bounding box center [309, 66] width 141 height 19
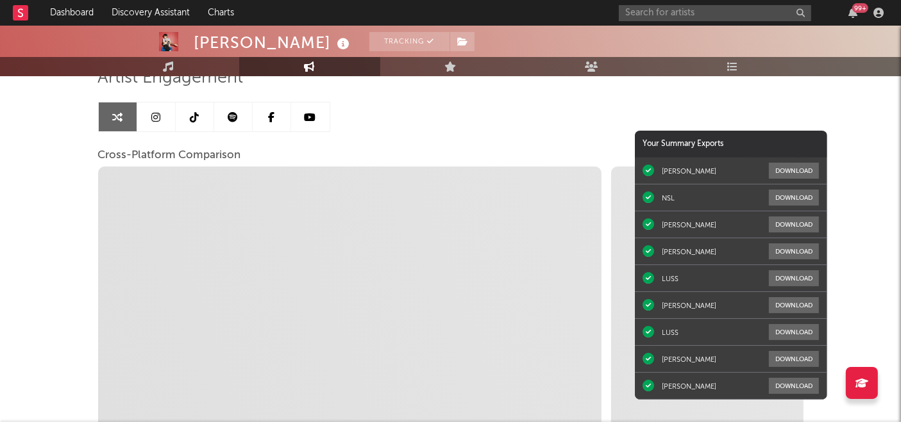
select select "1w"
select select "1m"
